Goal: Task Accomplishment & Management: Complete application form

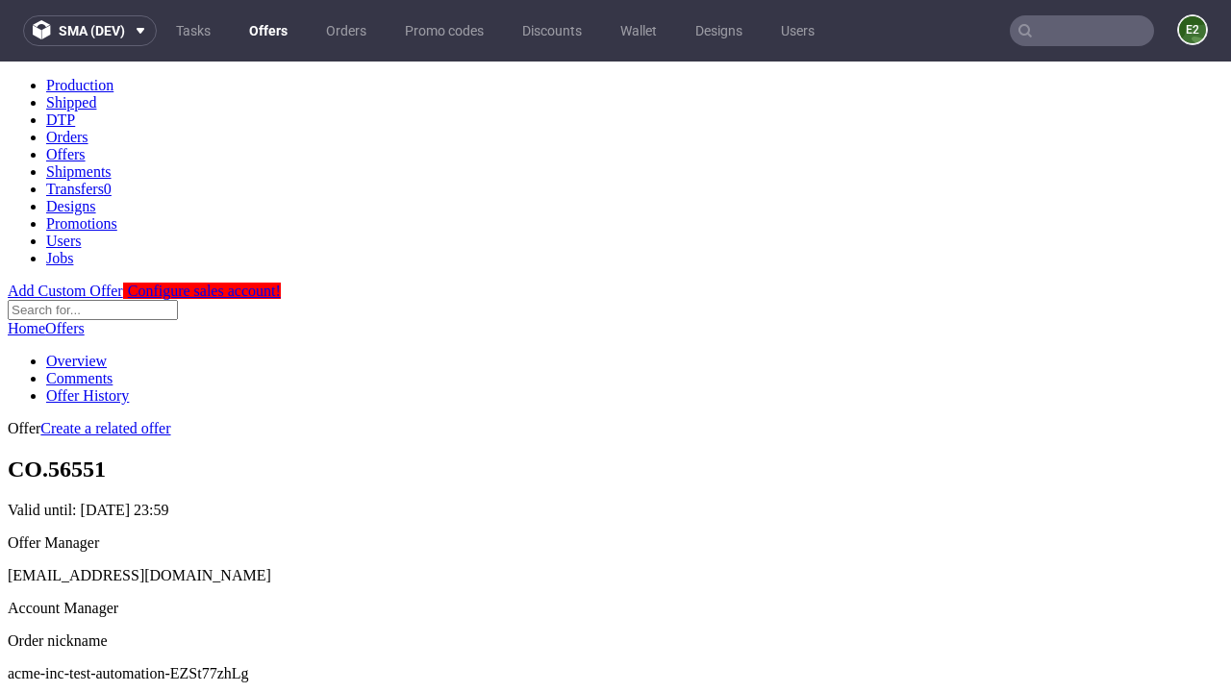
scroll to position [190, 0]
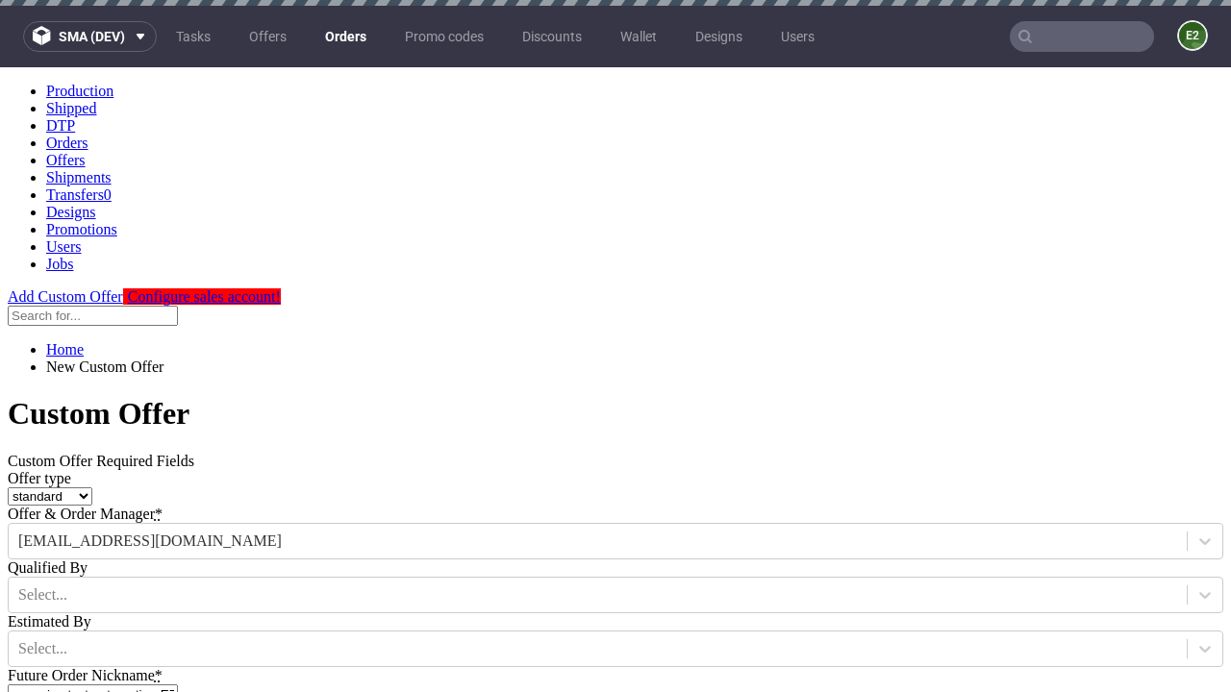
type input "acme-inc-test-automation-EZSt77zhLg"
type input "2025-08-20"
type input "e2e-user-MSKmn2hgFS@test.com"
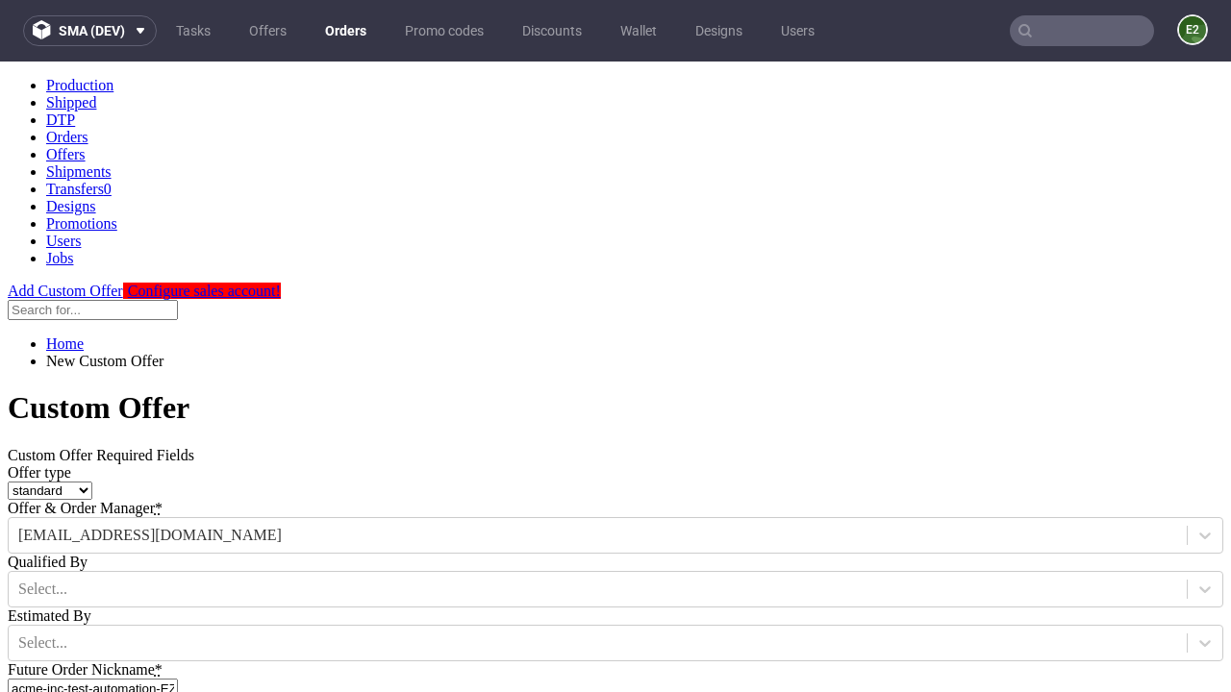
select select "gb"
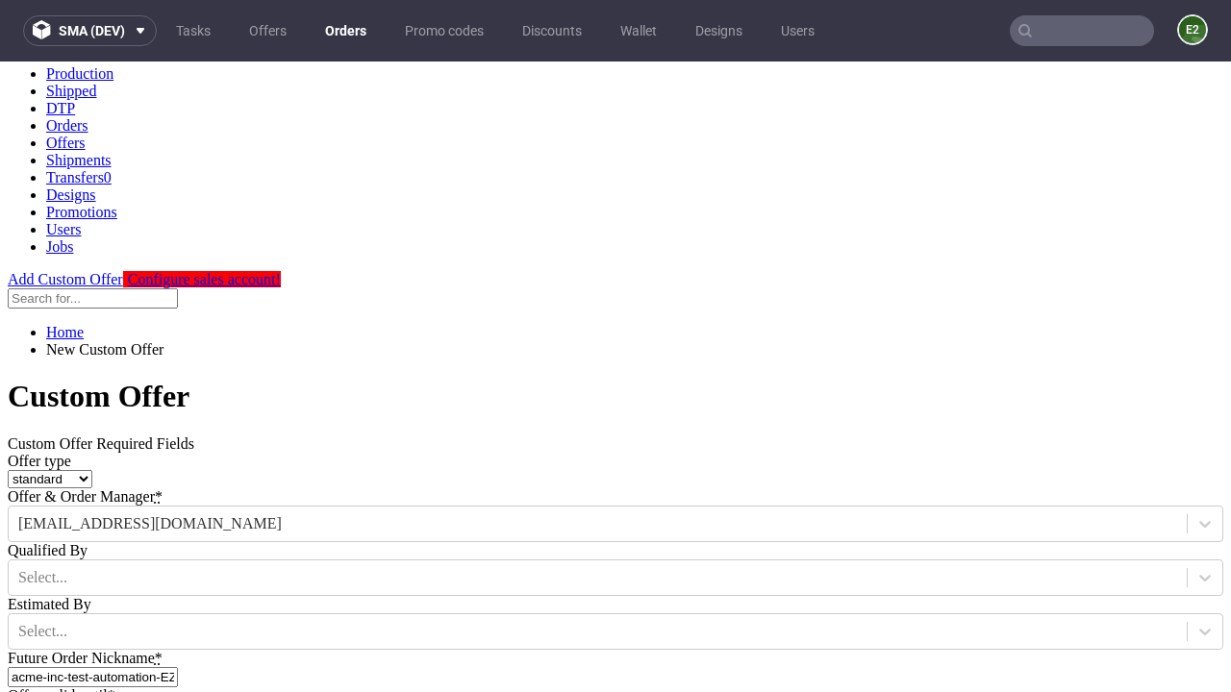
type input "e2e-user-MSKmn2hgFS@test.com"
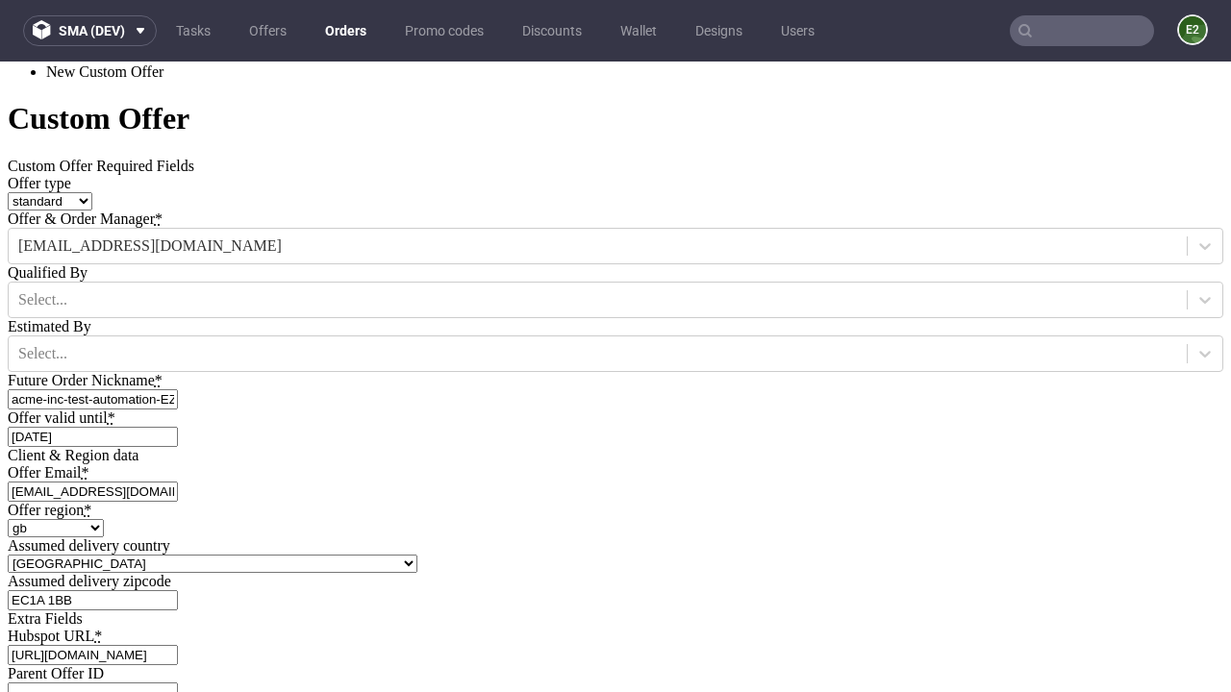
type input "https://app-eu1.hubspot.com/contacts/139493128/record/0-3/7600435676"
type input "Please wait..."
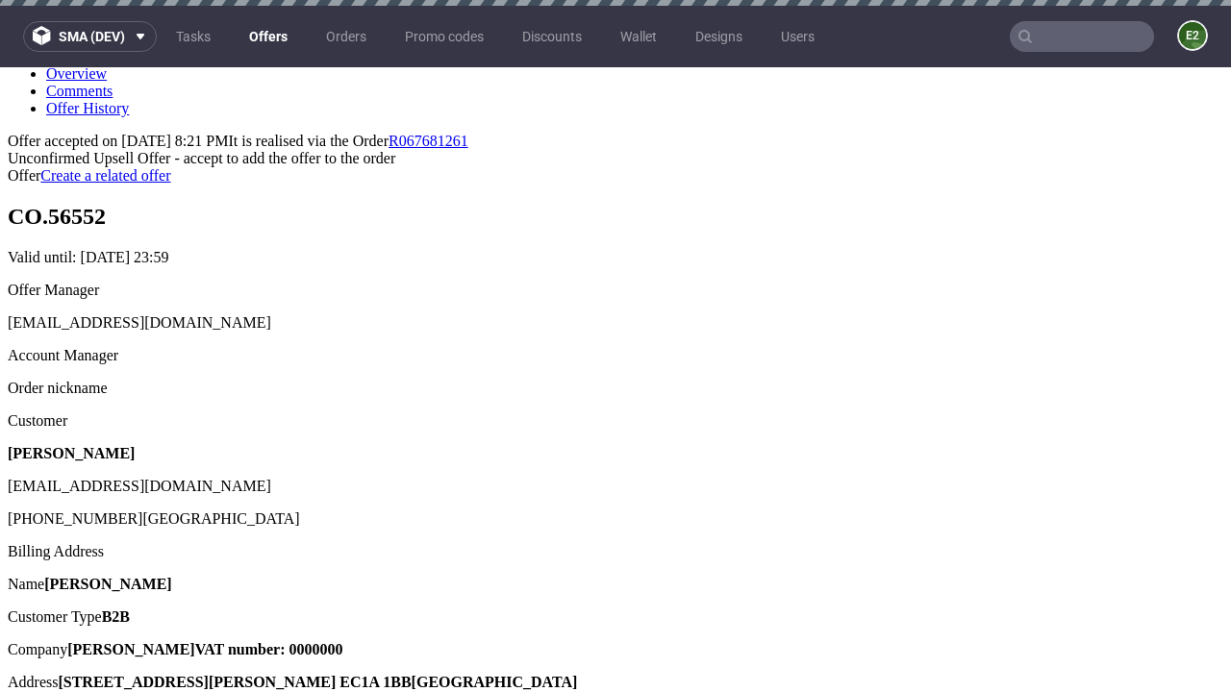
scroll to position [6, 0]
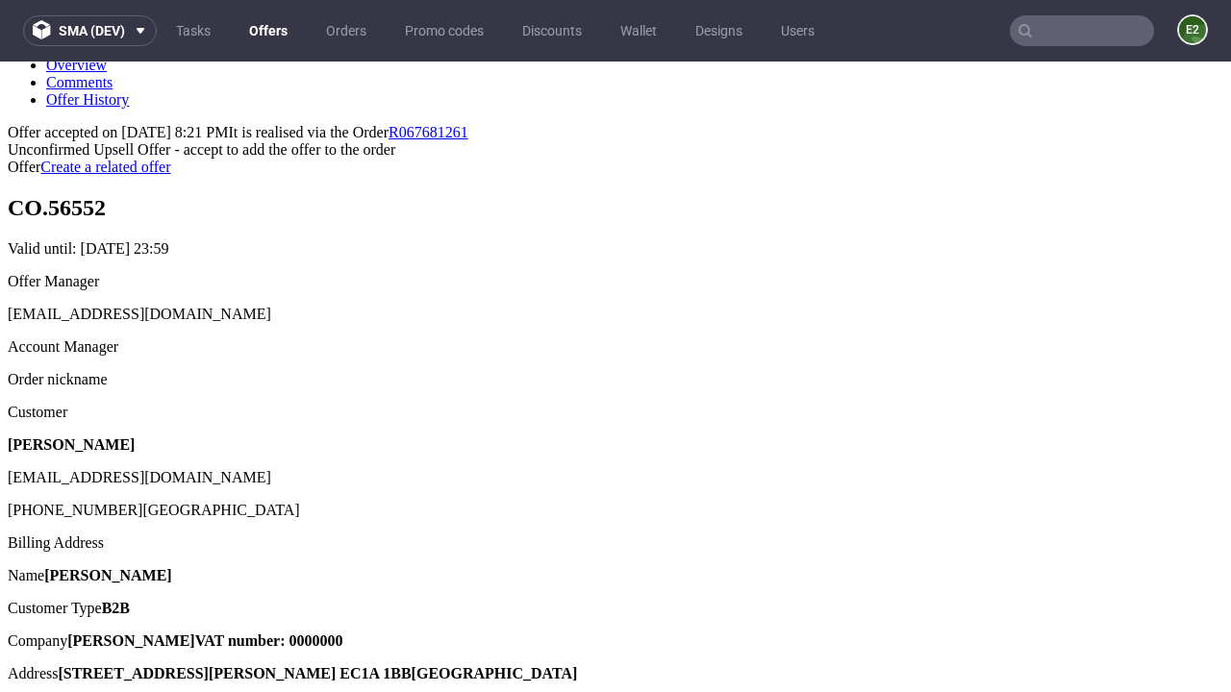
type input "In progress..."
